Goal: Check status

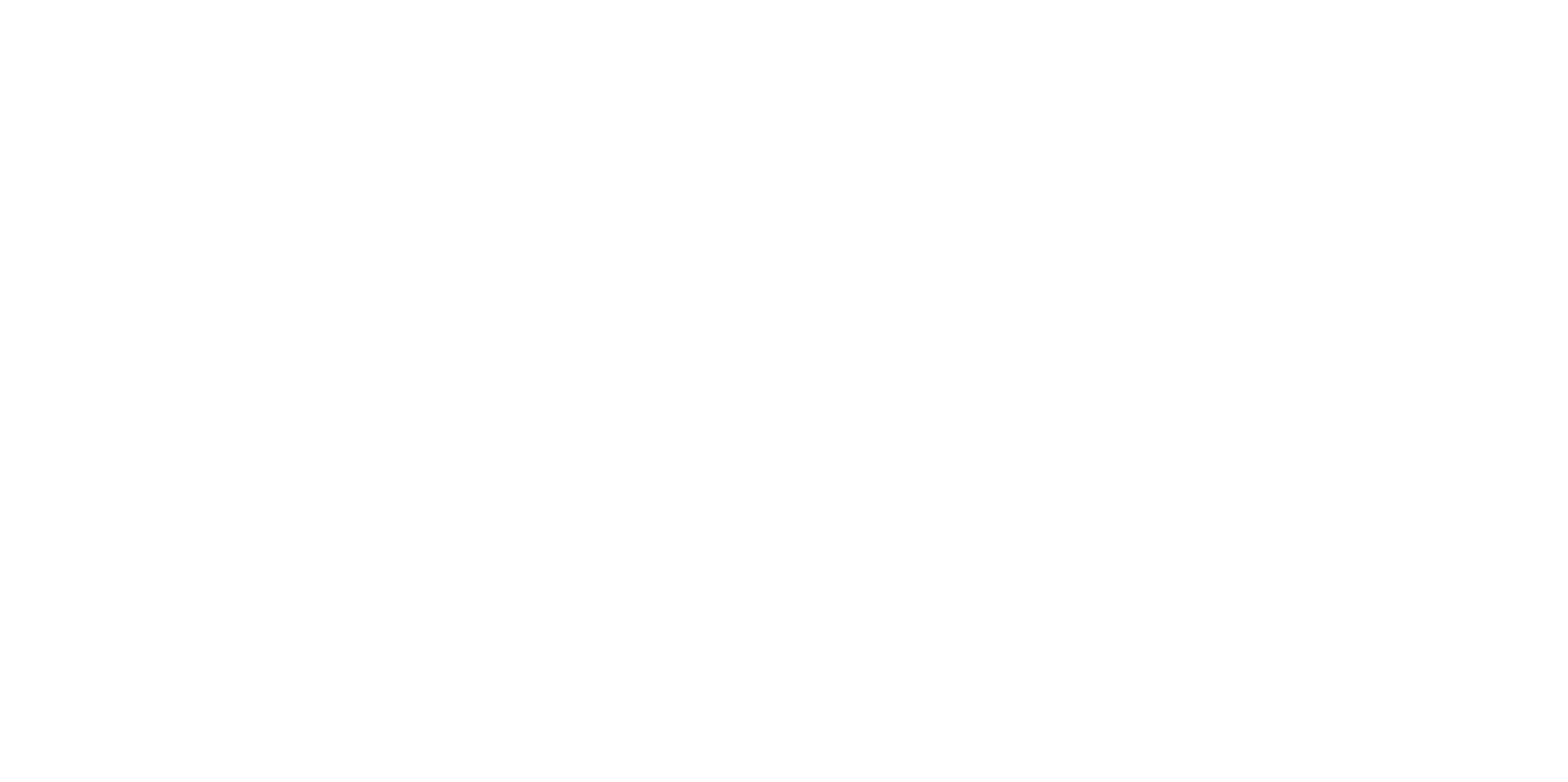
select select
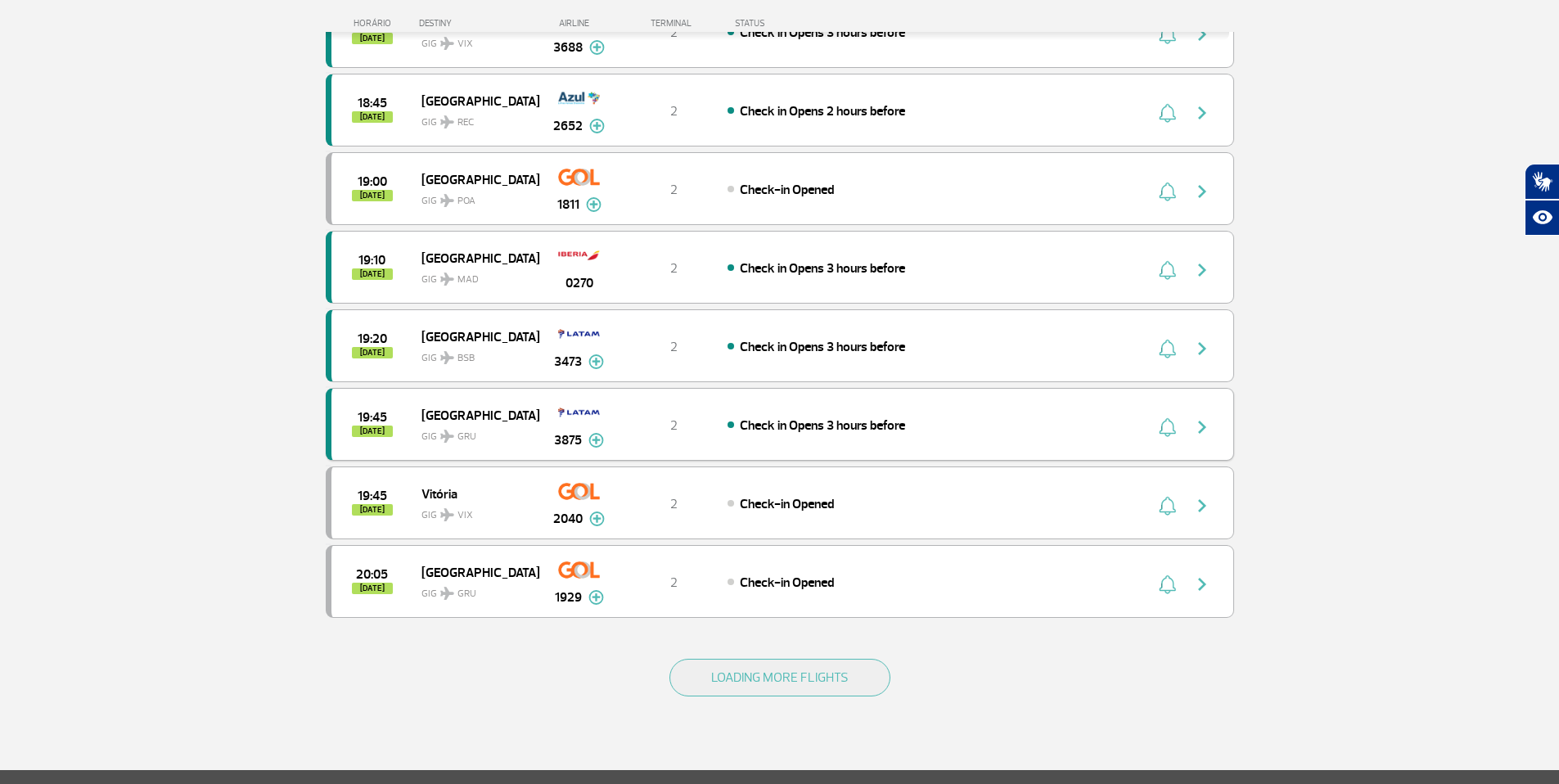
scroll to position [1433, 0]
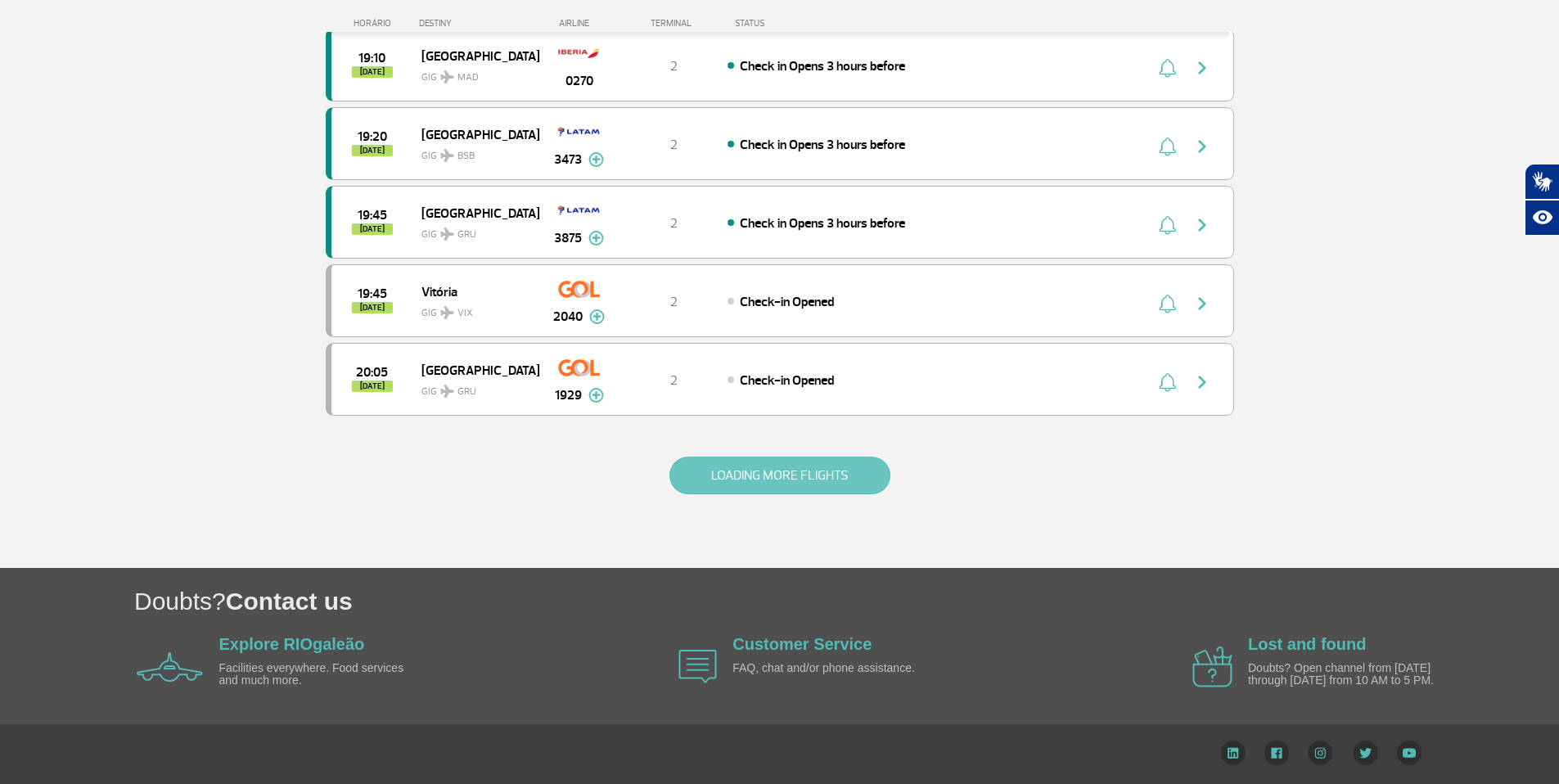
click at [755, 472] on button "LOADING MORE FLIGHTS" at bounding box center [779, 476] width 221 height 38
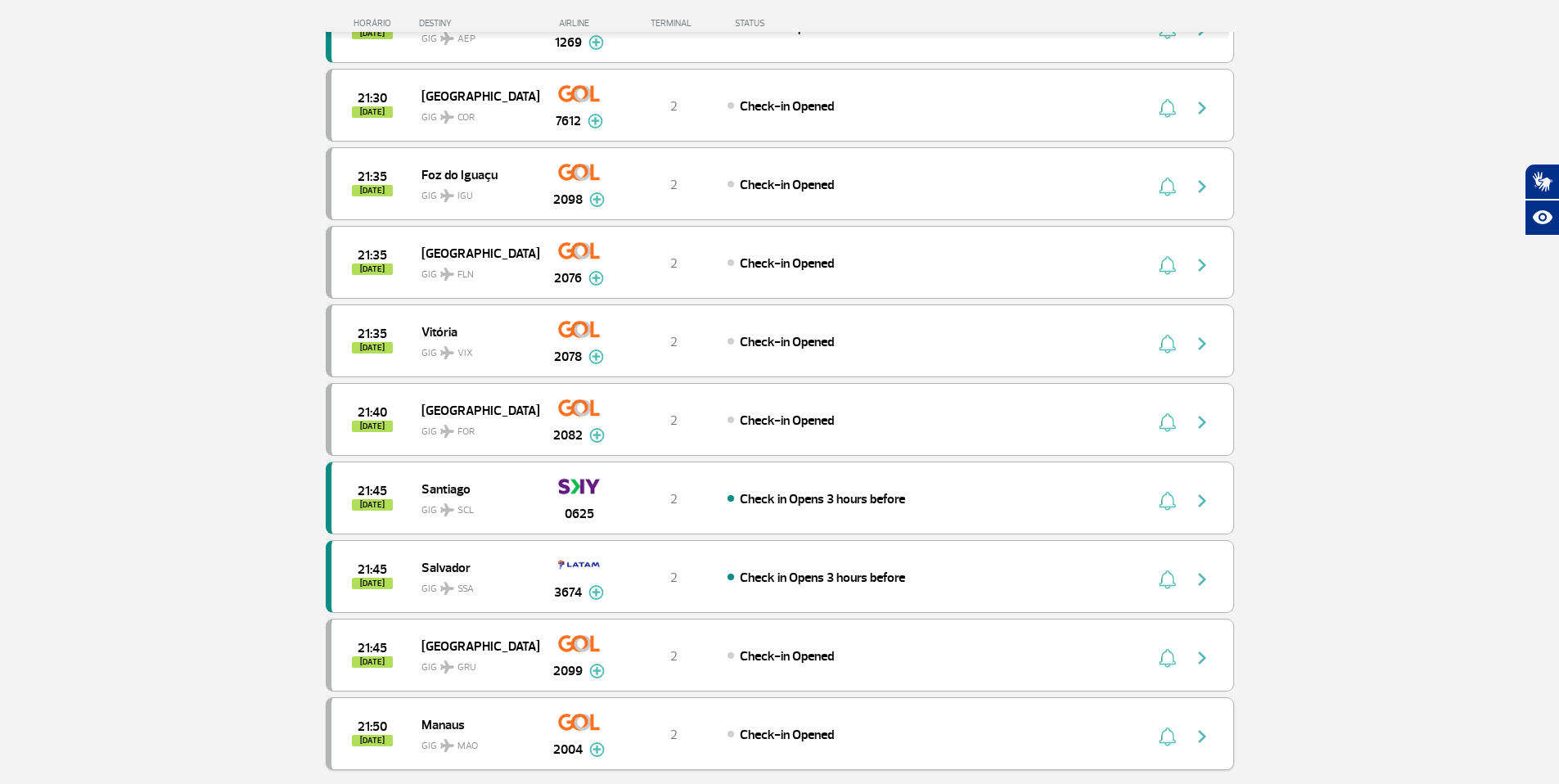
scroll to position [2897, 0]
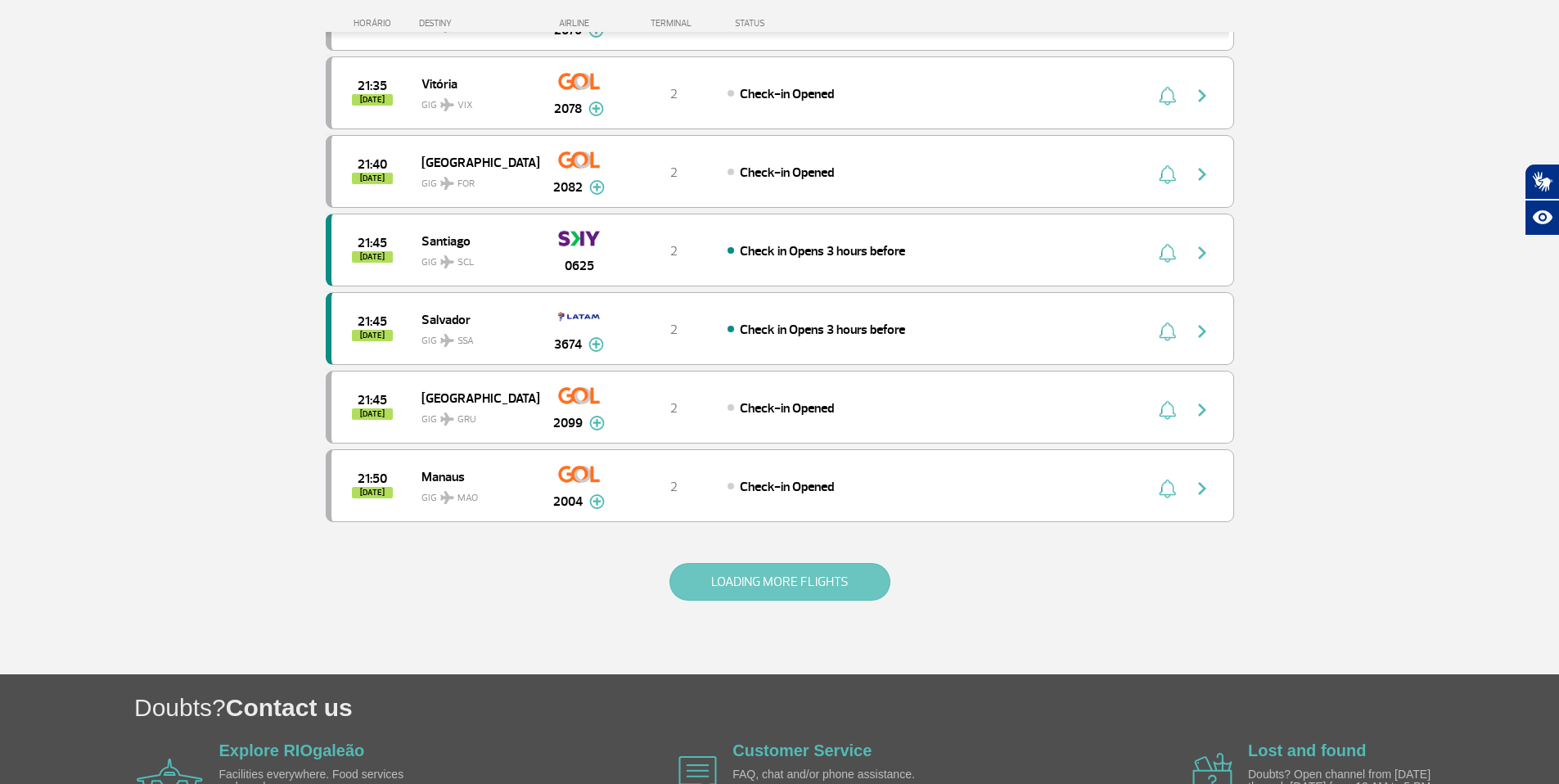
click at [725, 582] on button "LOADING MORE FLIGHTS" at bounding box center [779, 582] width 221 height 38
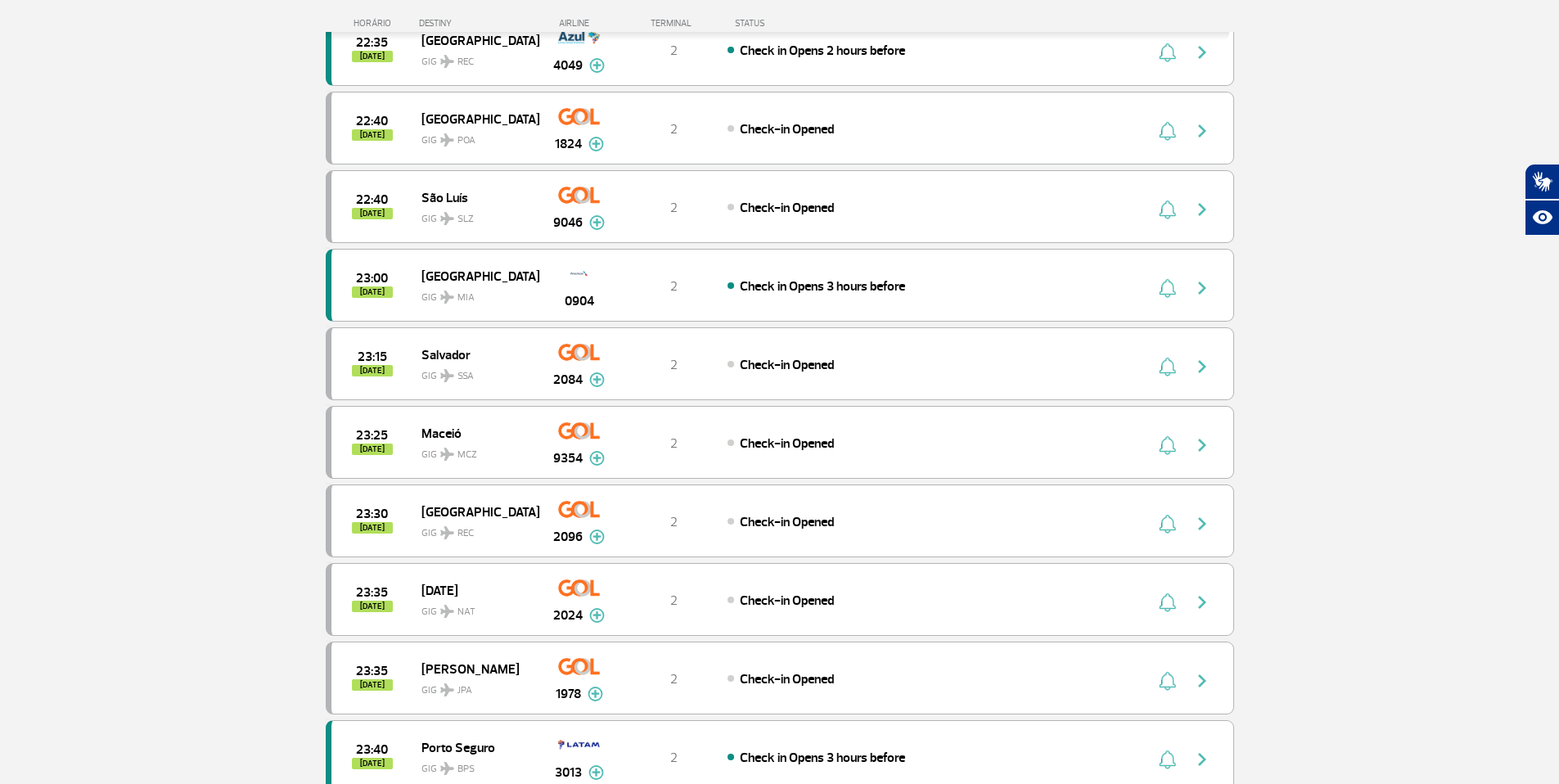
scroll to position [4449, 0]
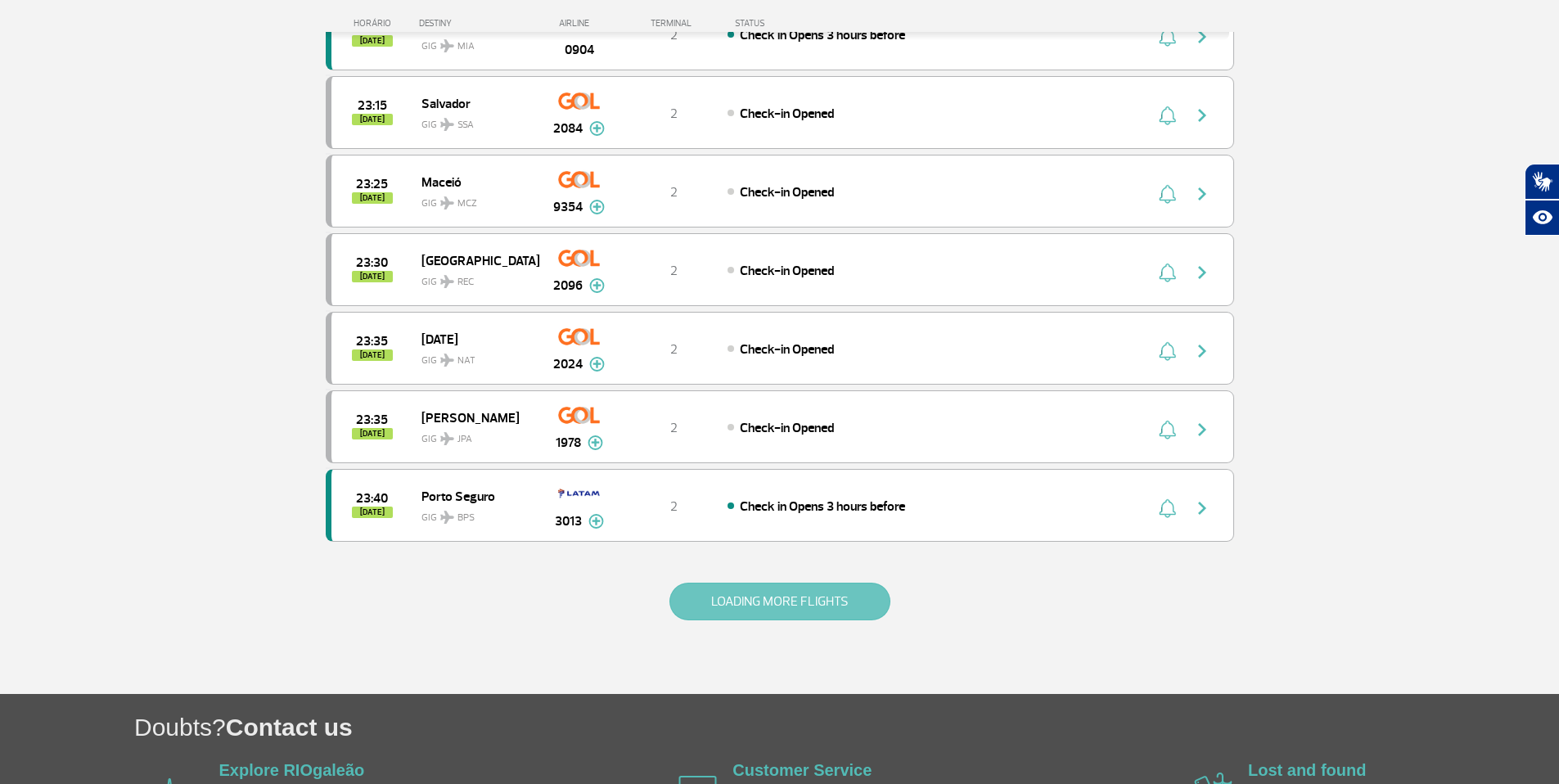
click at [721, 605] on button "LOADING MORE FLIGHTS" at bounding box center [779, 601] width 221 height 38
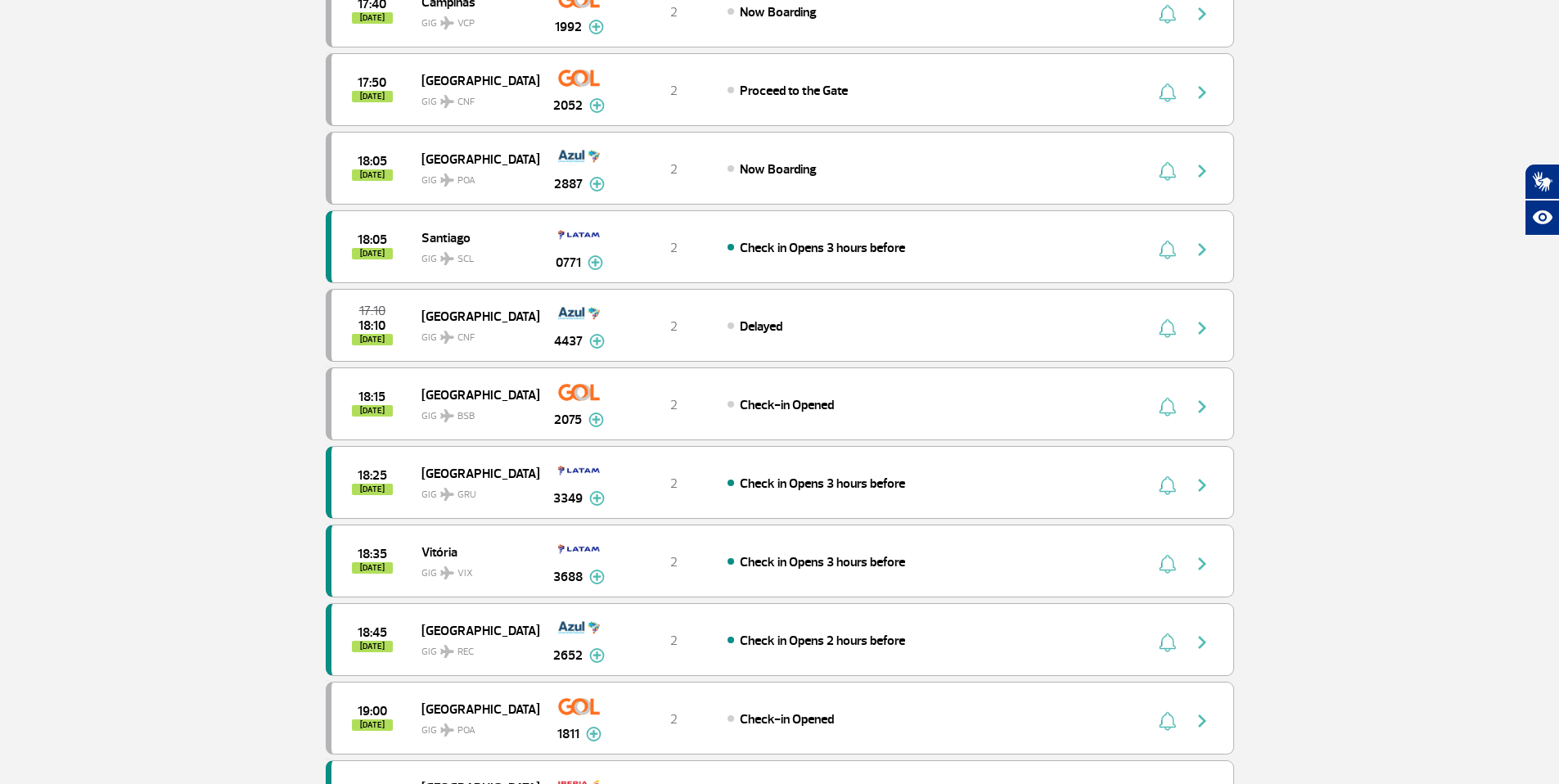
scroll to position [0, 0]
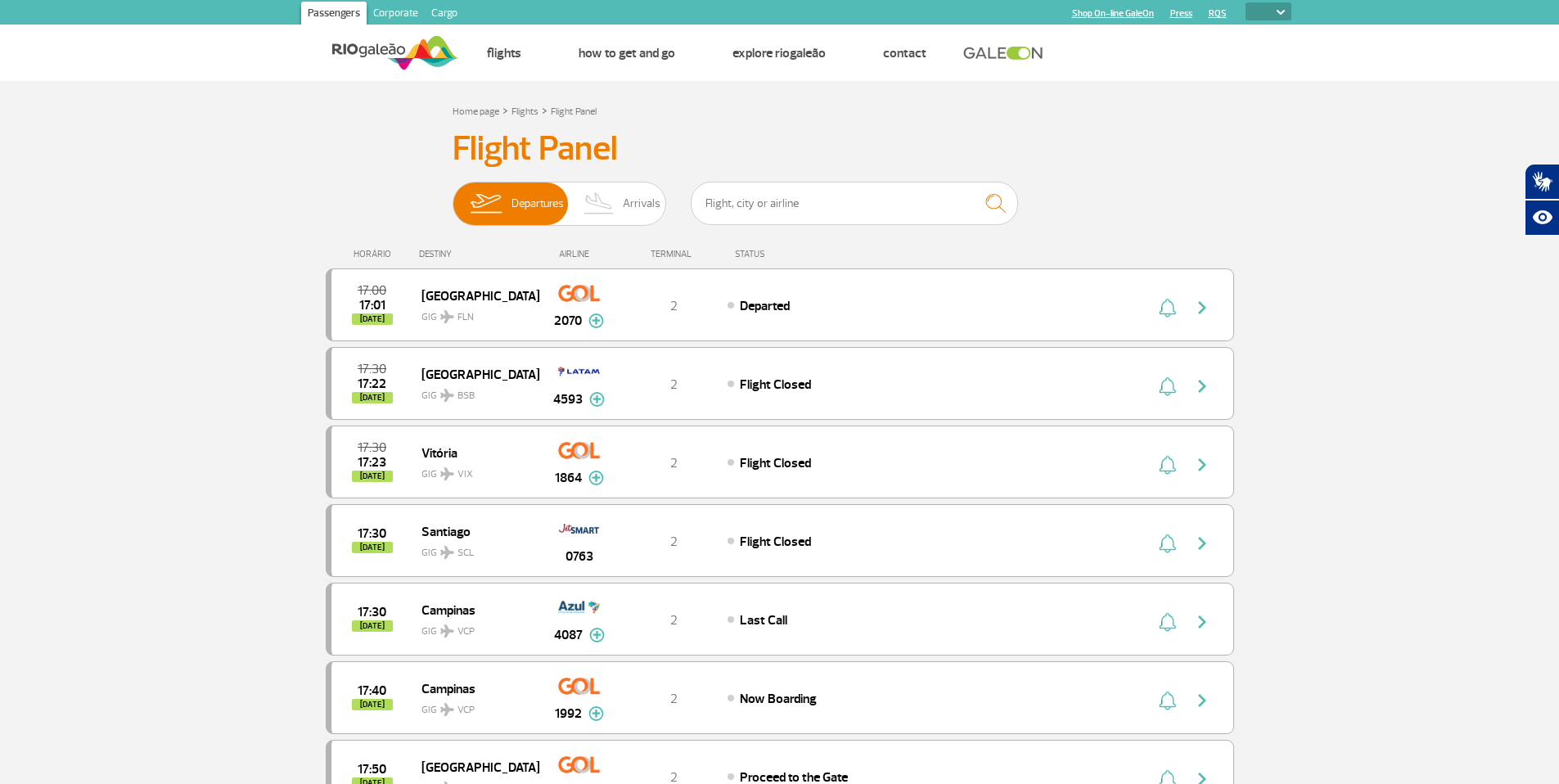
click at [459, 249] on div "DESTINY" at bounding box center [478, 254] width 120 height 11
click at [438, 251] on div "DESTINY" at bounding box center [478, 254] width 120 height 11
click at [635, 192] on span "Arrivals" at bounding box center [642, 204] width 38 height 43
click at [453, 196] on input "Departures Arrivals" at bounding box center [453, 196] width 0 height 0
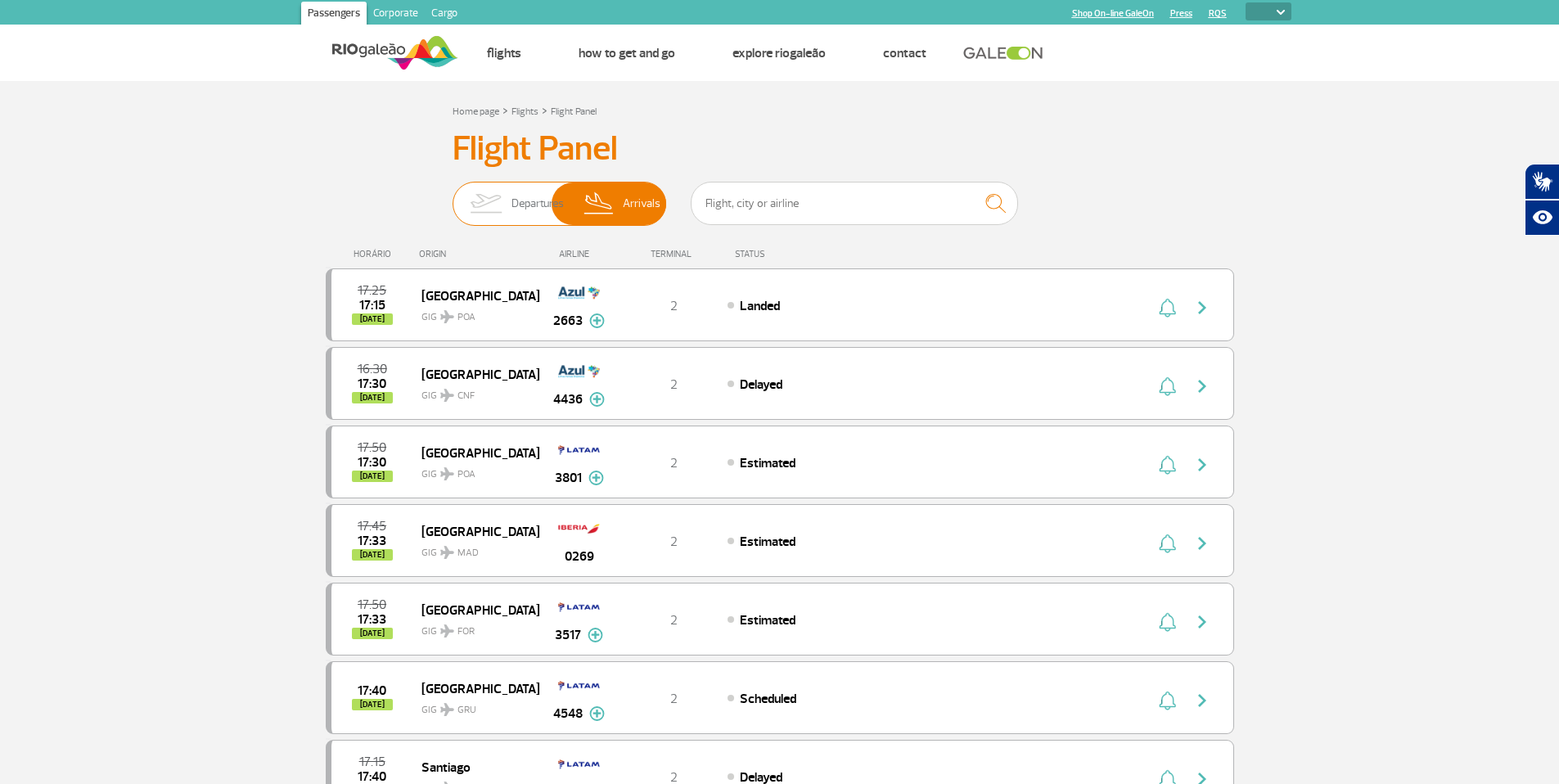
click at [538, 202] on span "Departures" at bounding box center [537, 204] width 52 height 43
click at [453, 196] on input "Departures Arrivals" at bounding box center [453, 196] width 0 height 0
